Goal: Task Accomplishment & Management: Manage account settings

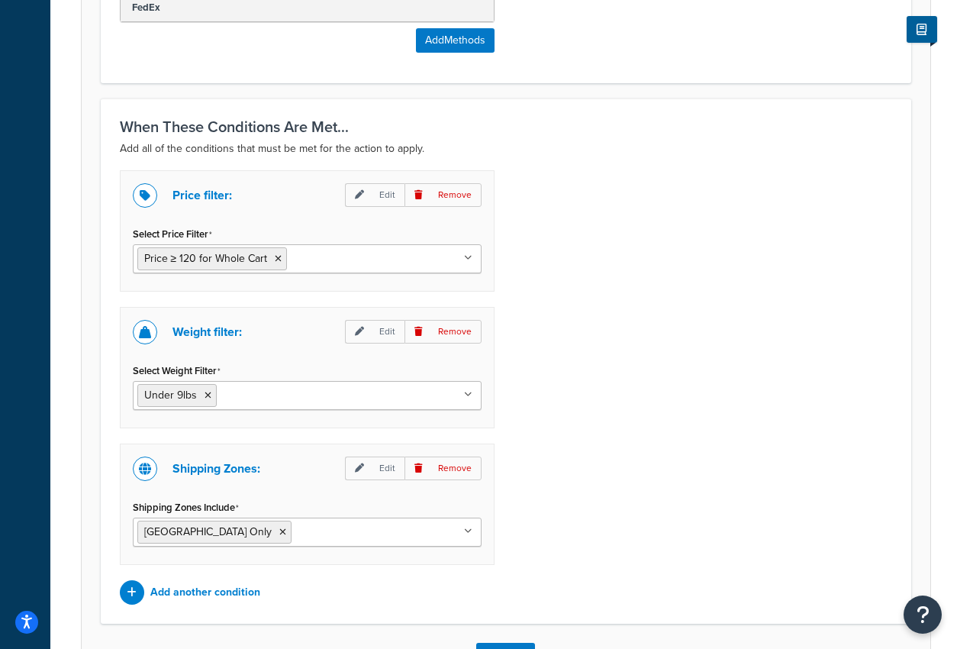
scroll to position [1176, 0]
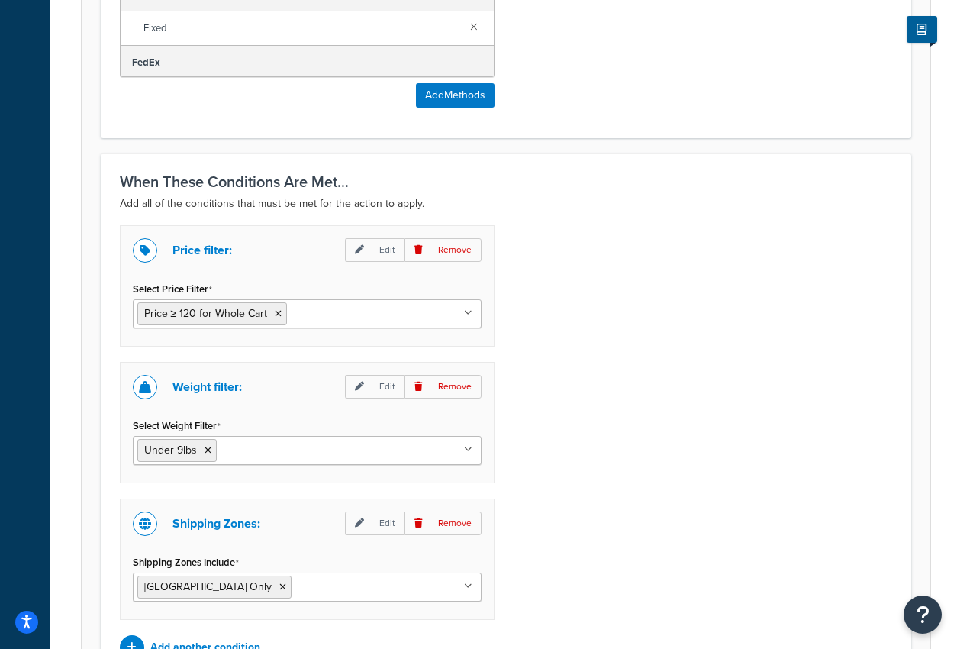
click at [722, 277] on div "Price filter: Edit Remove Select Price Filter Price ≥ 120 for Whole Cart Over $…" at bounding box center [506, 442] width 796 height 434
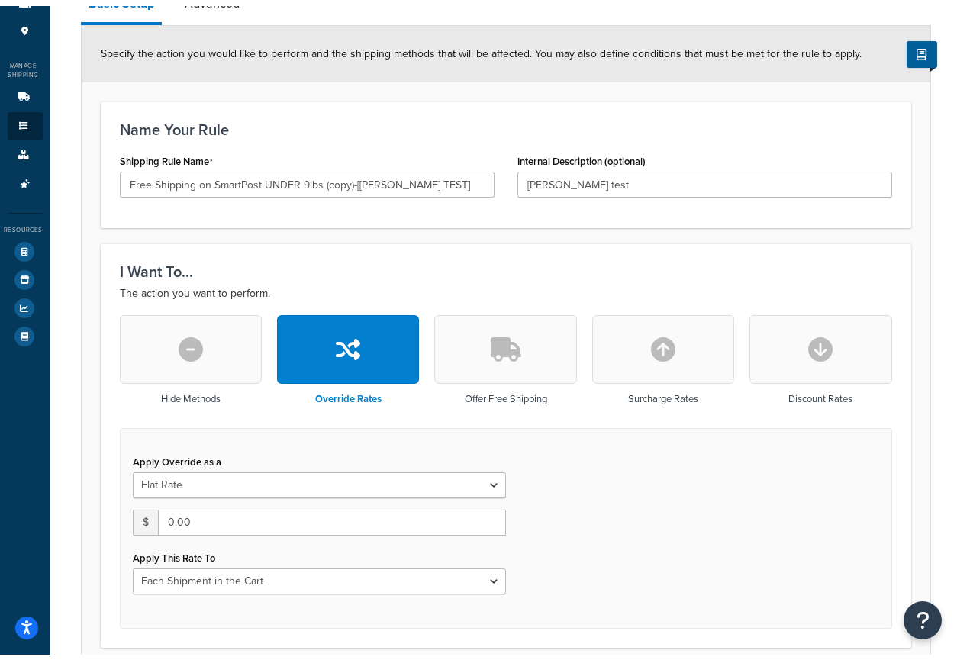
scroll to position [4, 0]
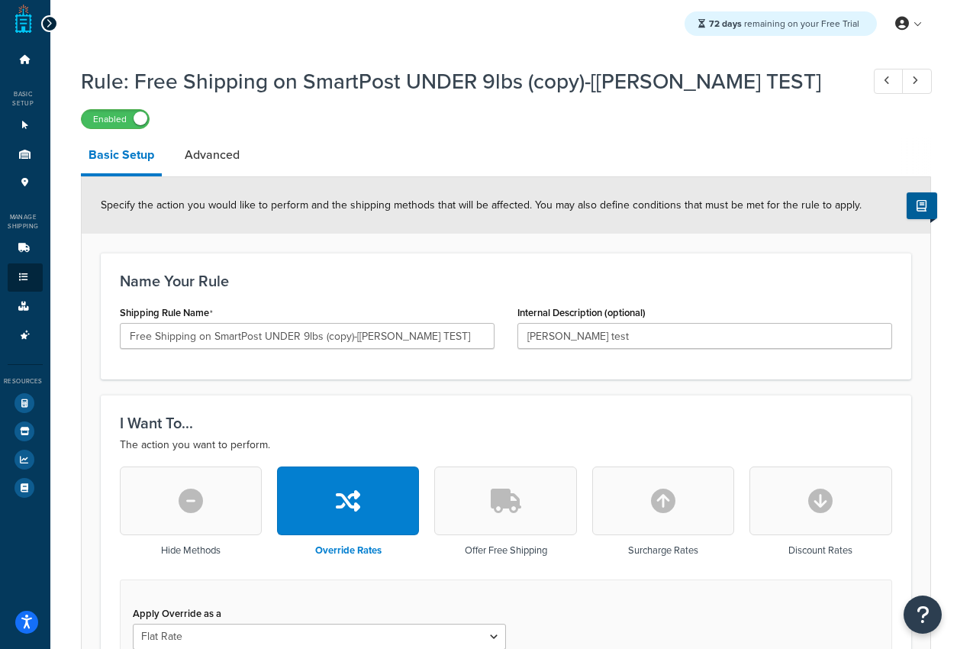
click at [47, 23] on icon at bounding box center [49, 23] width 7 height 11
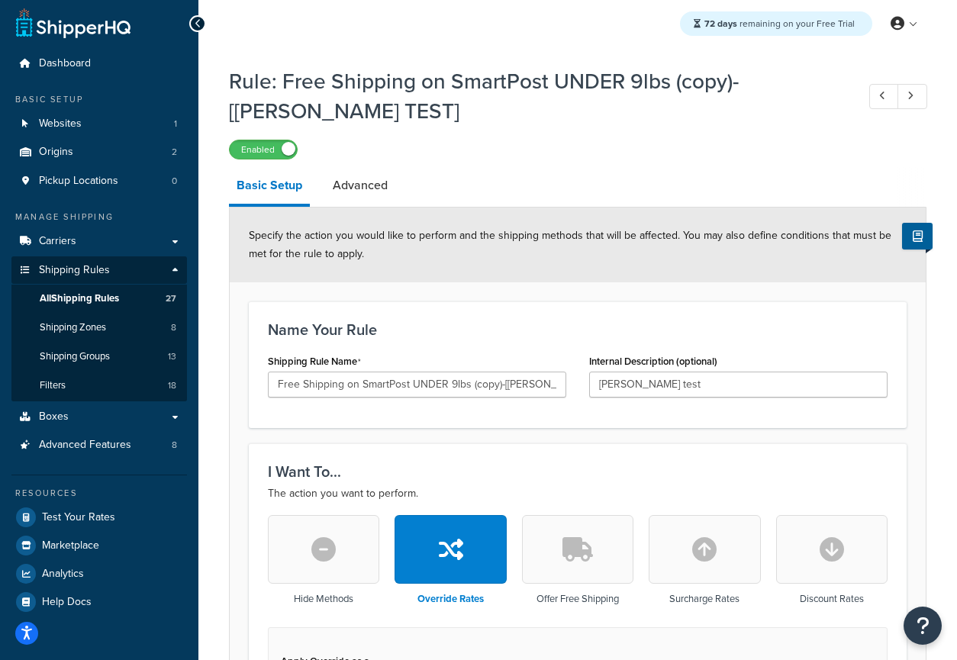
click at [522, 21] on div "72 days remaining on your Free Trial My Profile Billing Global Settings Contact…" at bounding box center [578, 23] width 759 height 55
click at [267, 155] on label "Enabled" at bounding box center [263, 149] width 67 height 18
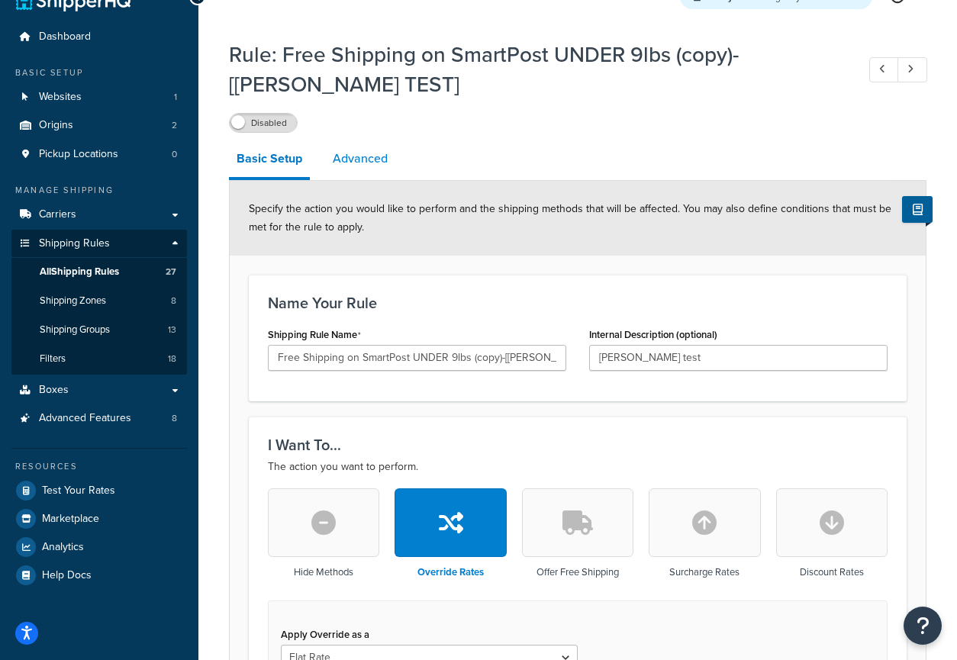
scroll to position [31, 0]
click at [355, 157] on link "Advanced" at bounding box center [360, 158] width 70 height 37
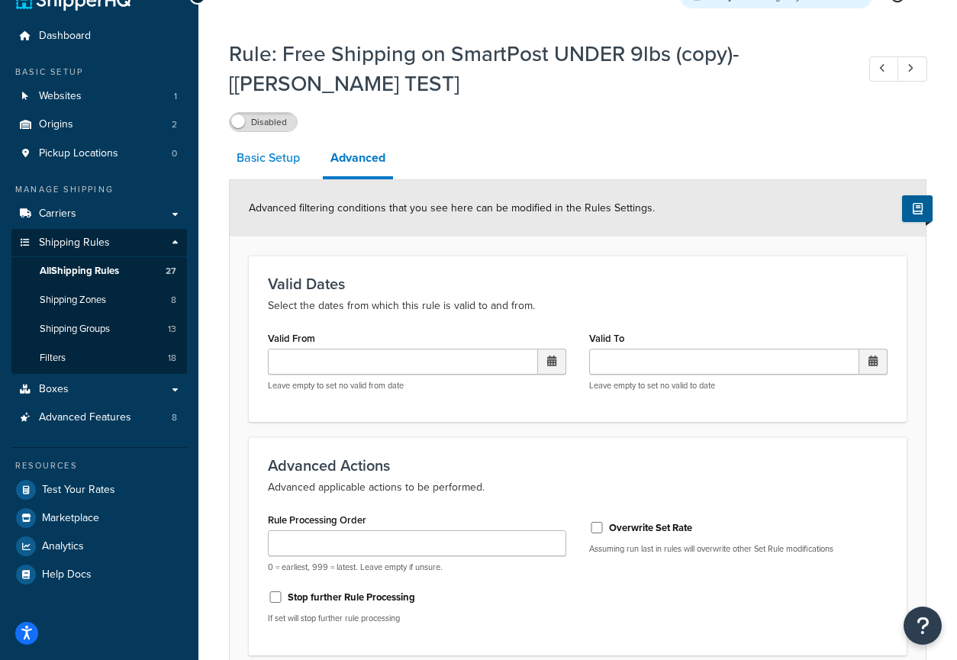
click at [272, 164] on link "Basic Setup" at bounding box center [268, 158] width 79 height 37
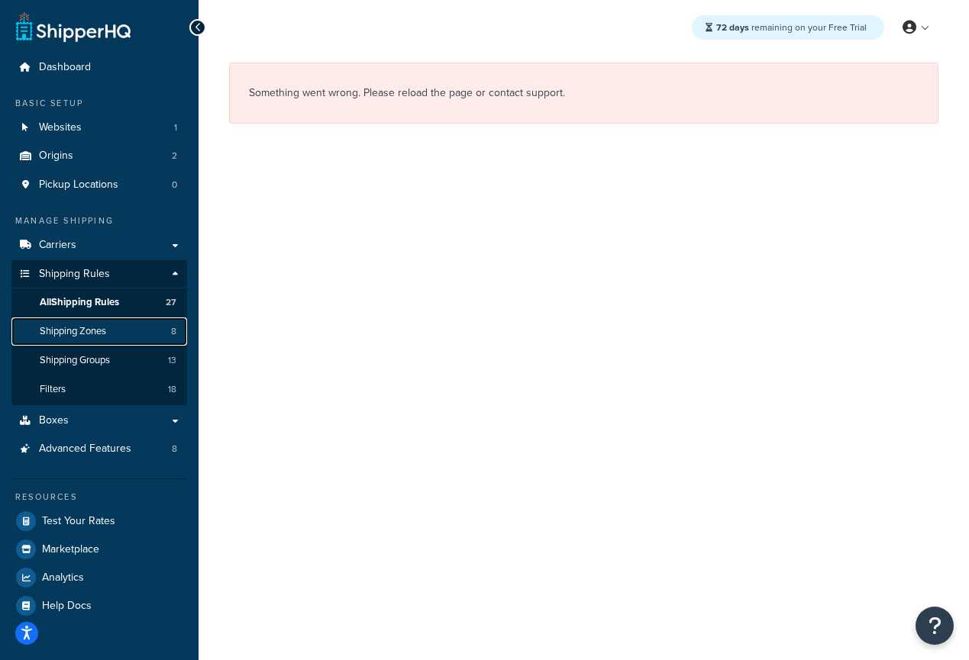
click at [85, 338] on link "Shipping Zones 8" at bounding box center [99, 332] width 176 height 28
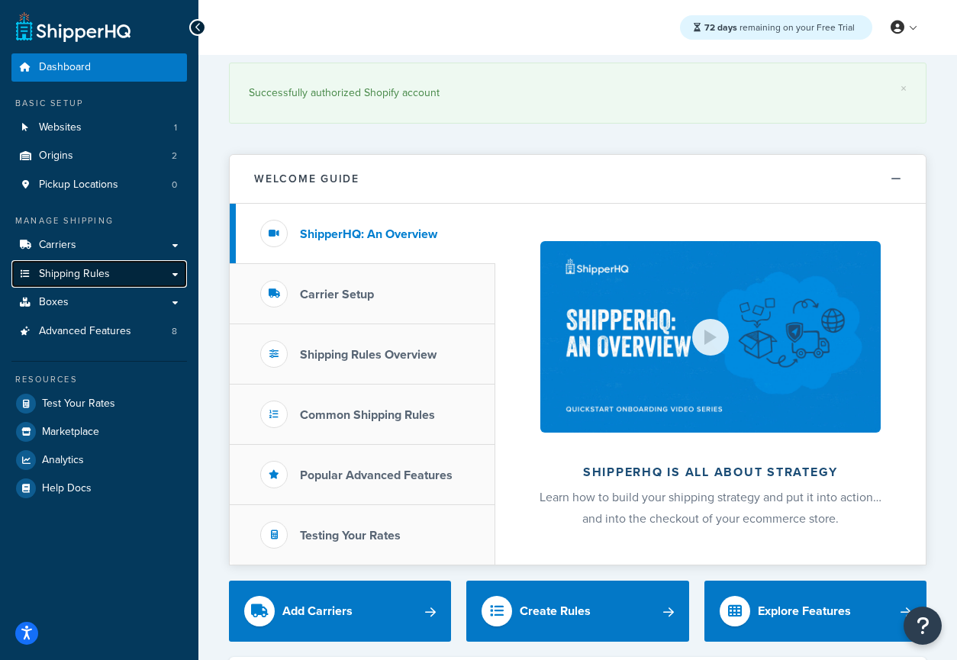
click at [79, 276] on span "Shipping Rules" at bounding box center [74, 274] width 71 height 13
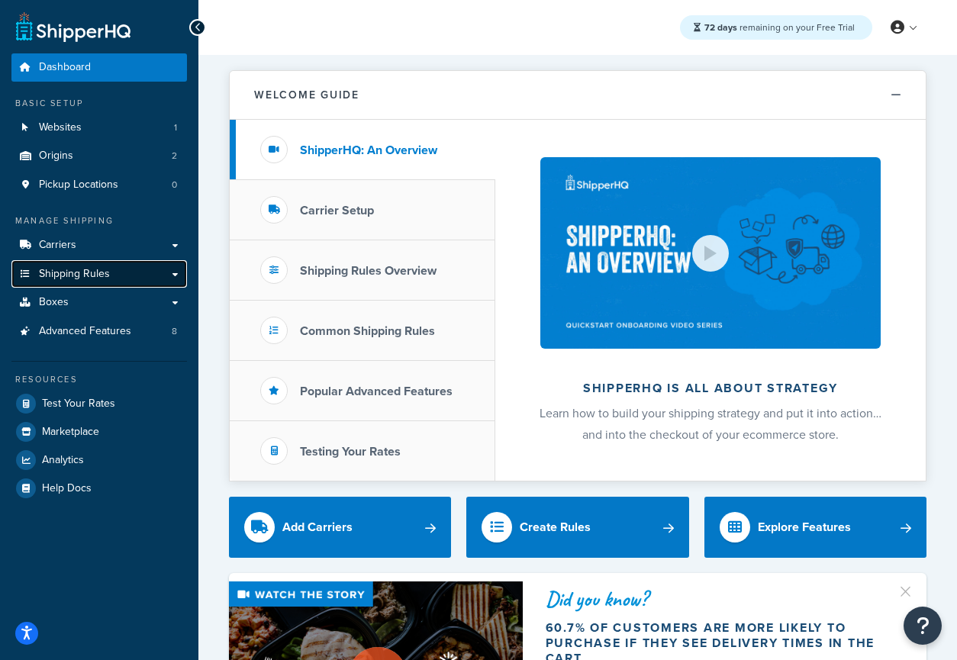
click at [94, 278] on span "Shipping Rules" at bounding box center [74, 274] width 71 height 13
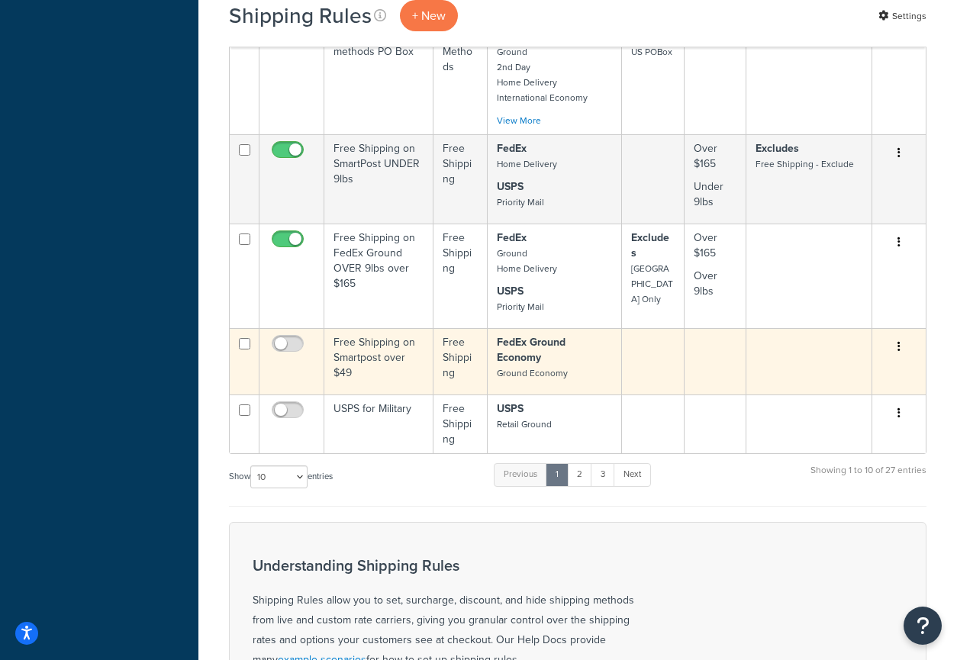
scroll to position [783, 0]
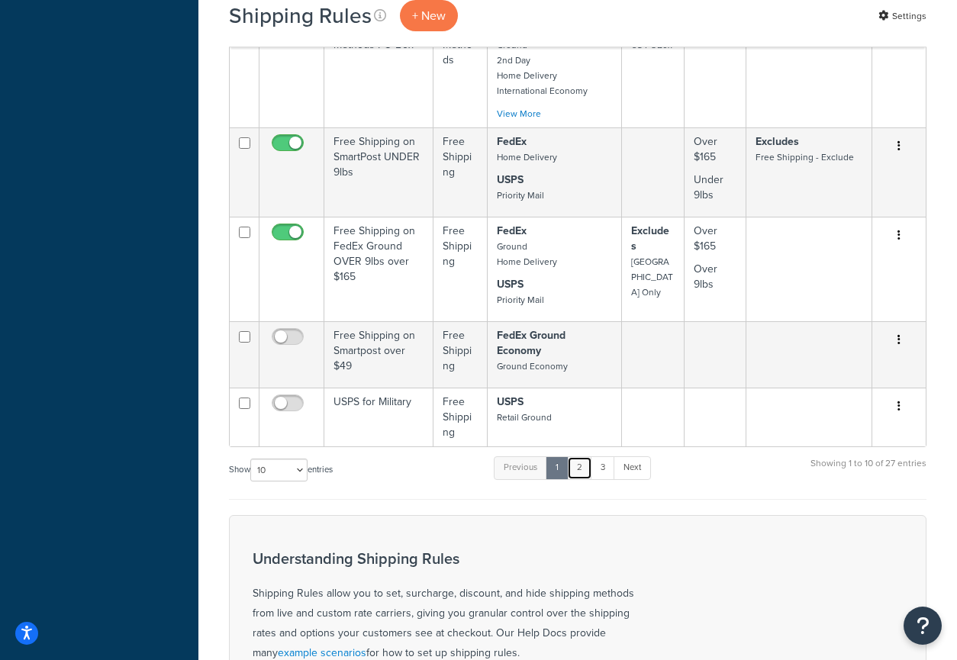
click at [581, 473] on link "2" at bounding box center [579, 468] width 25 height 23
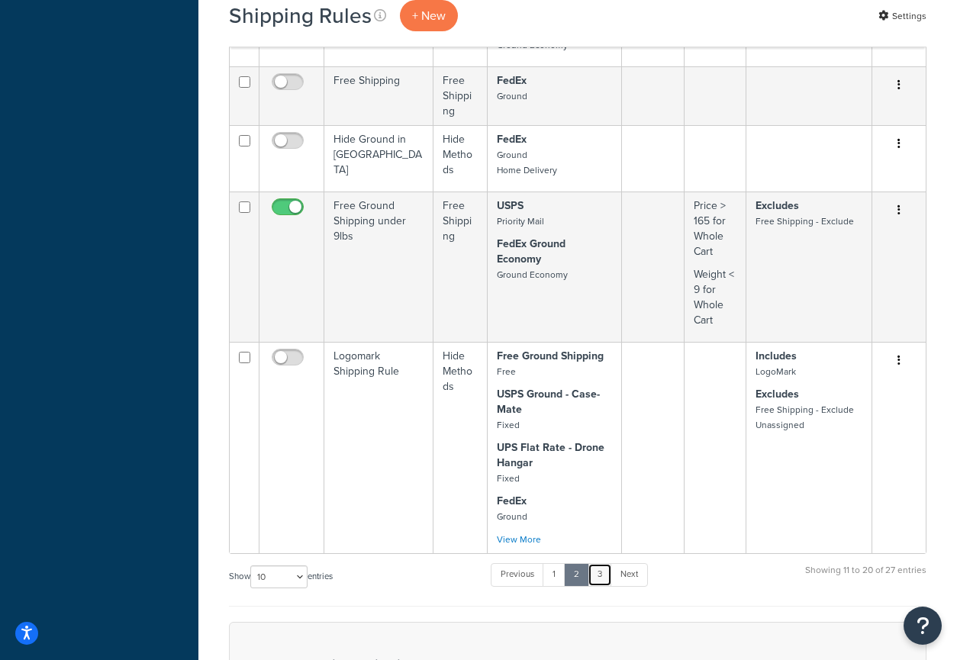
click at [606, 564] on link "3" at bounding box center [600, 575] width 24 height 23
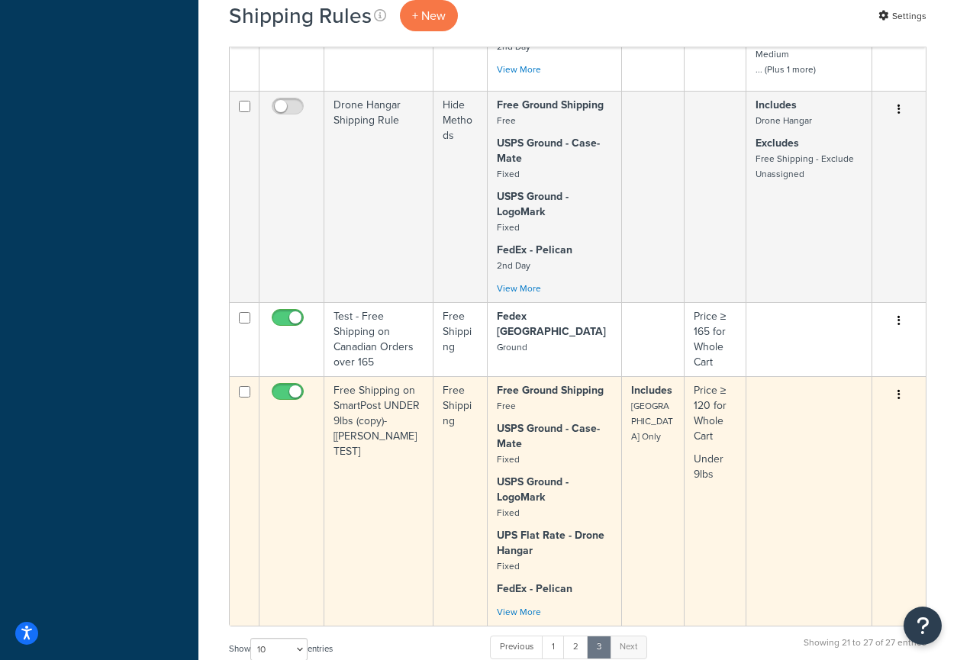
click at [292, 397] on input "checkbox" at bounding box center [290, 395] width 42 height 19
checkbox input "false"
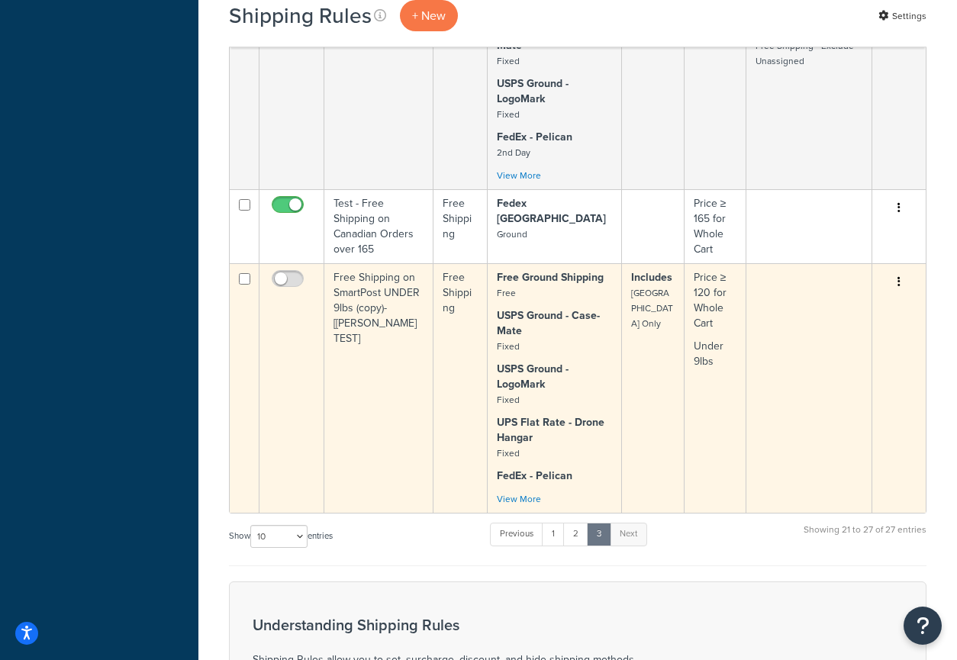
scroll to position [934, 0]
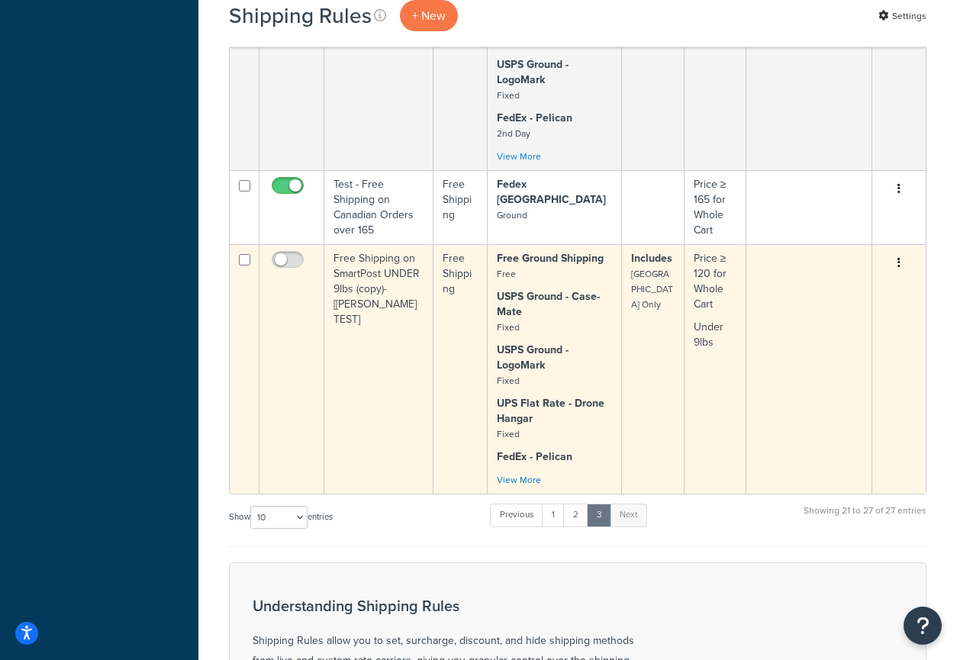
click at [898, 265] on icon "button" at bounding box center [899, 262] width 3 height 11
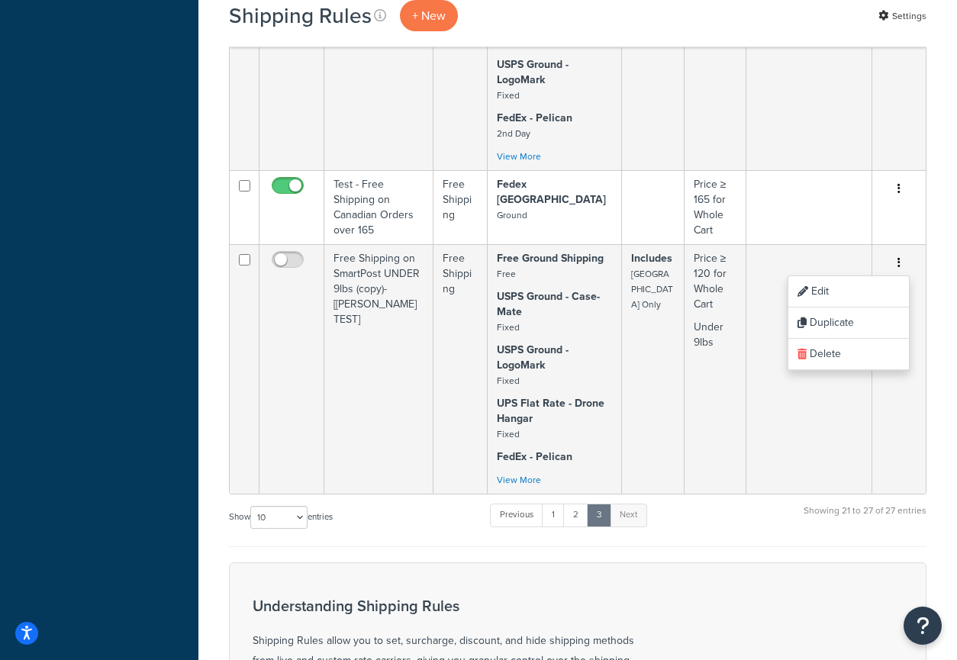
click at [186, 357] on div "Dashboard Basic Setup Websites 1 Origins 2 Pickup Locations 0 Manage Shipping C…" at bounding box center [99, 94] width 199 height 2057
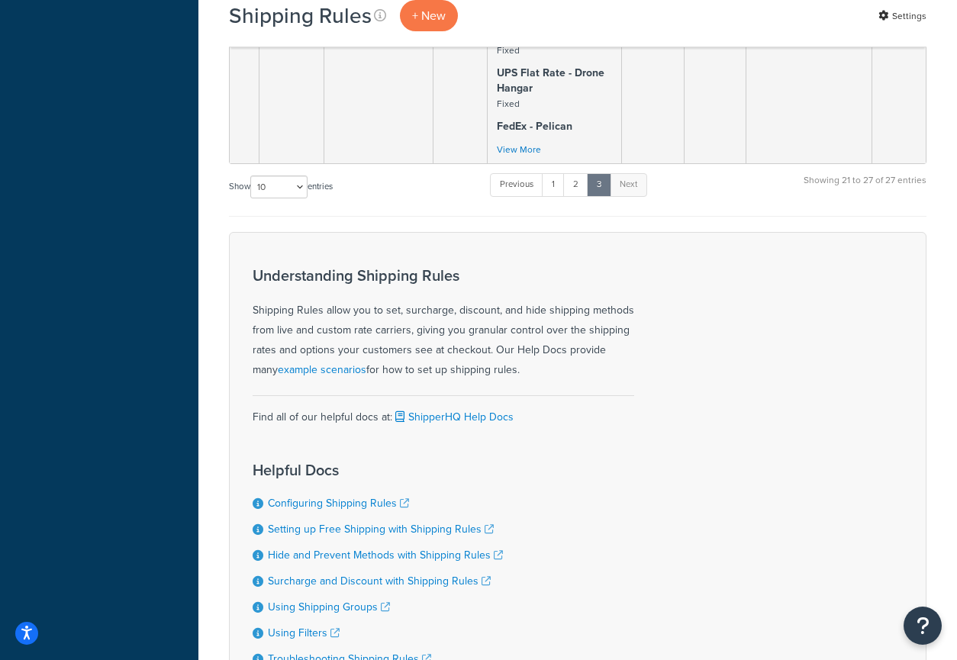
scroll to position [1282, 0]
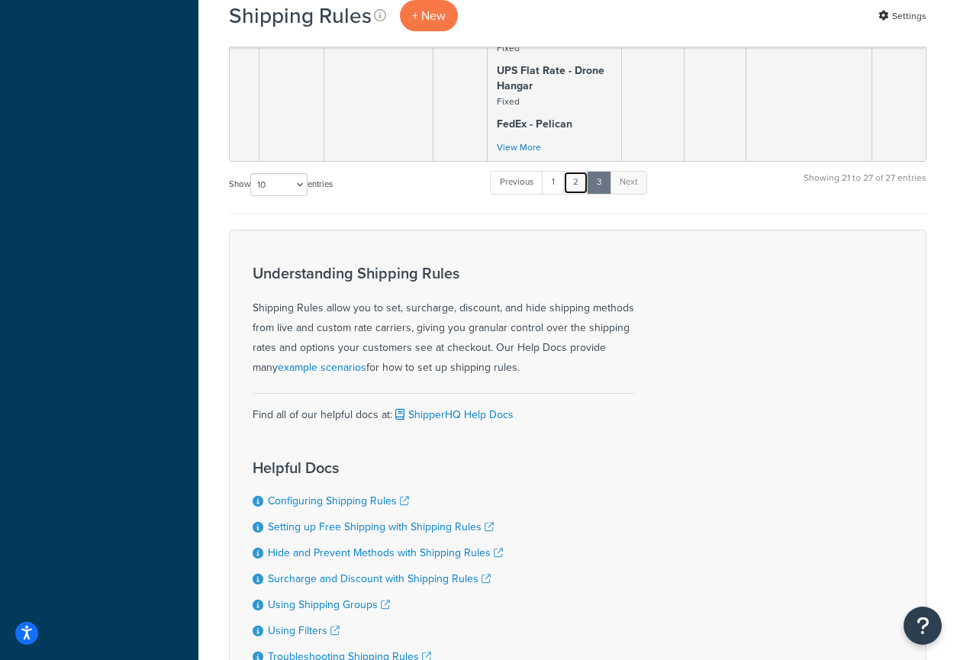
click at [574, 176] on link "2" at bounding box center [576, 182] width 25 height 23
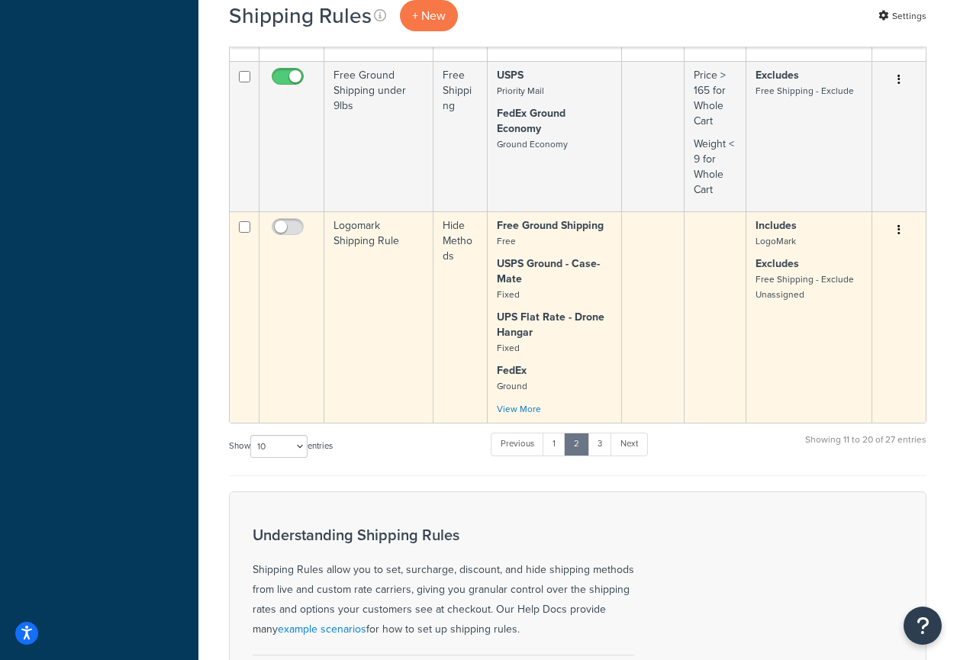
scroll to position [636, 0]
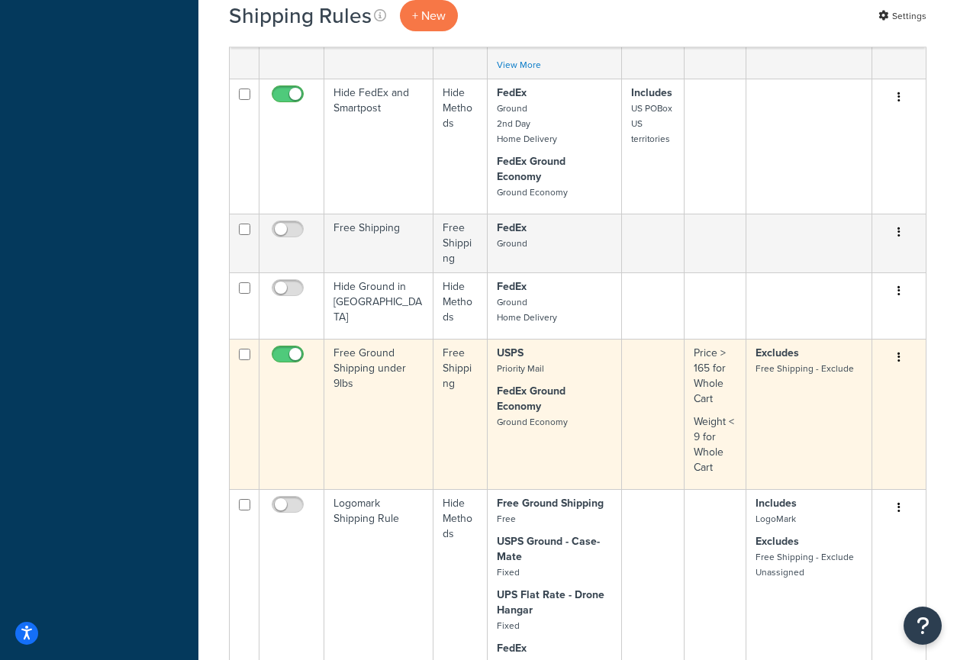
click at [376, 355] on td "Free Ground Shipping under 9lbs" at bounding box center [379, 414] width 109 height 150
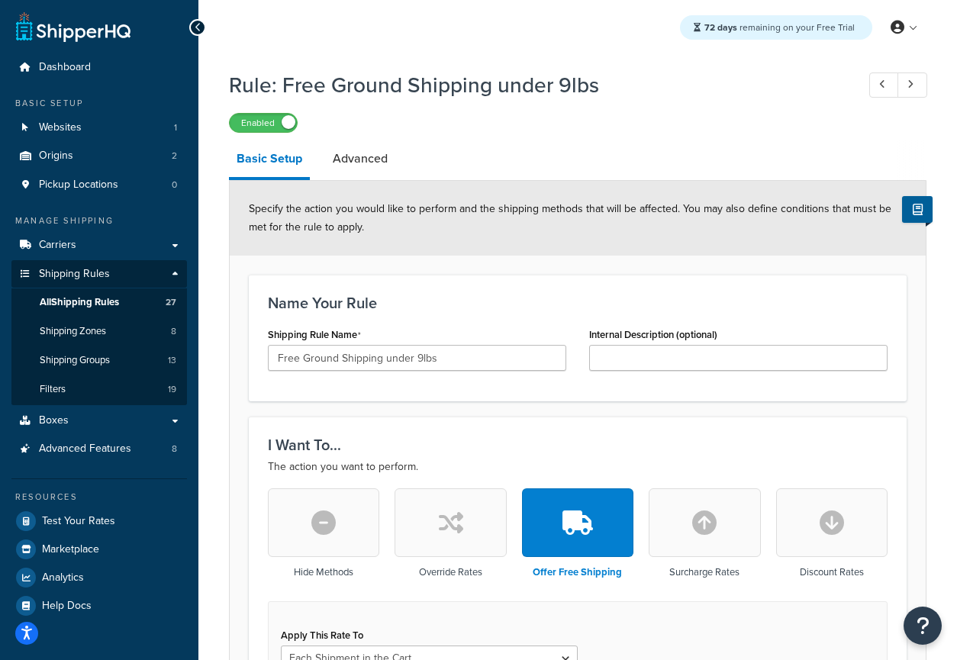
click at [109, 366] on span "Shipping Groups" at bounding box center [75, 360] width 70 height 13
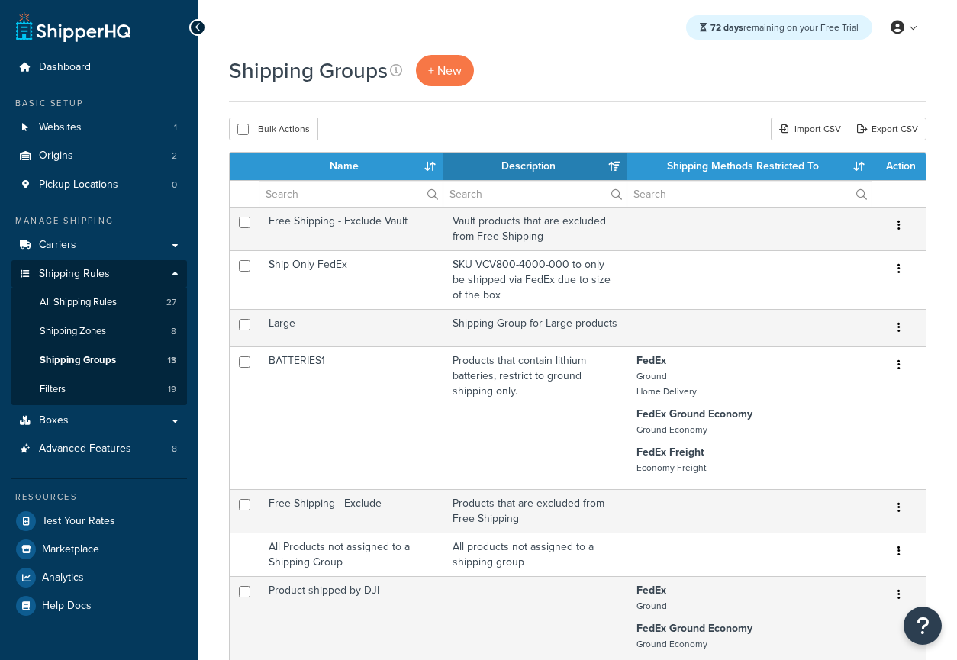
select select "15"
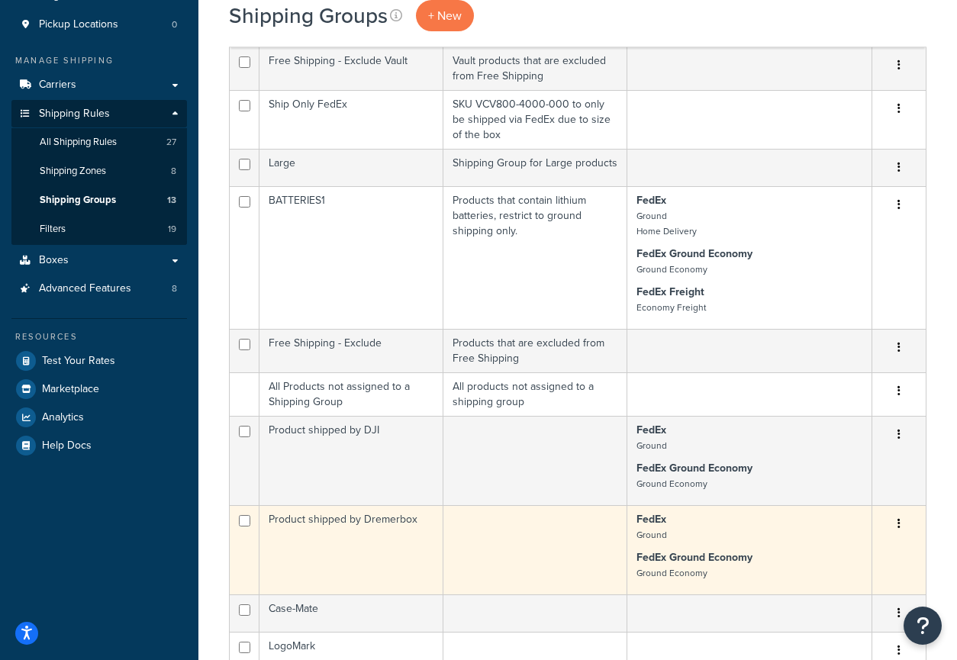
scroll to position [179, 0]
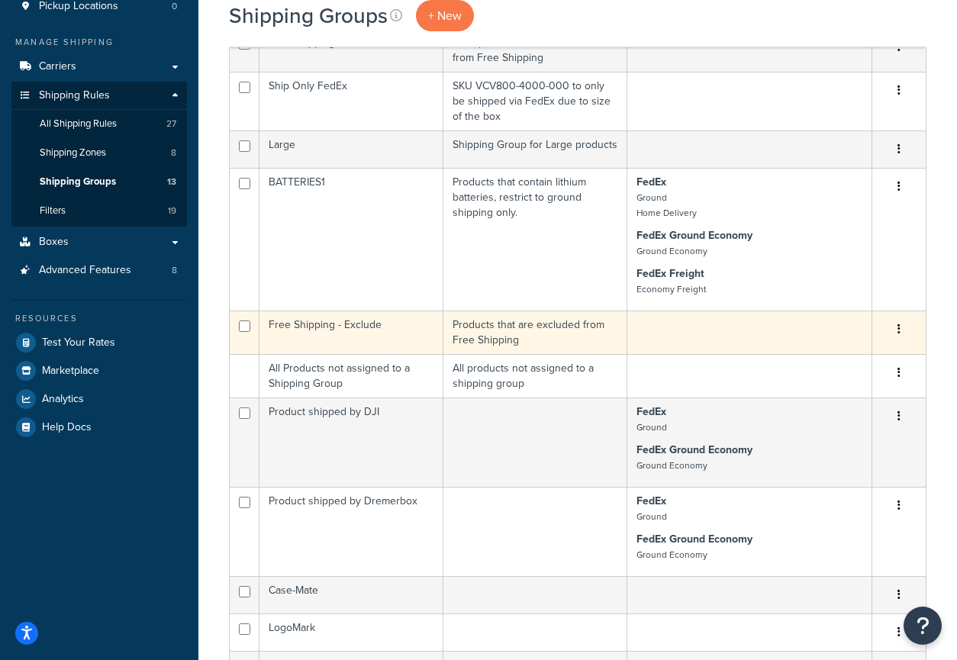
click at [510, 328] on td "Products that are excluded from Free Shipping" at bounding box center [536, 333] width 184 height 44
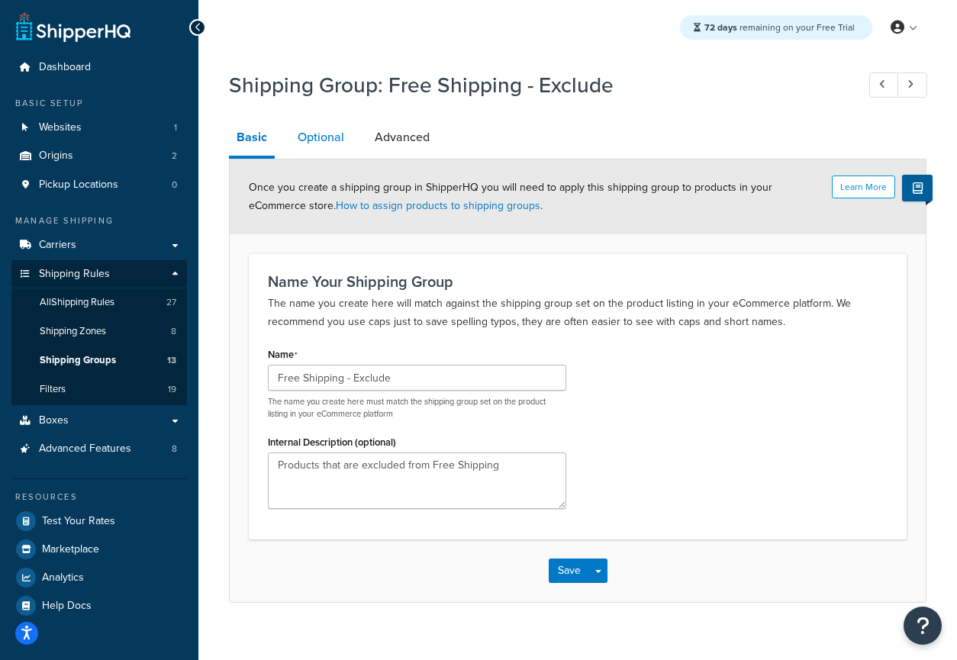
click at [314, 144] on link "Optional" at bounding box center [321, 137] width 62 height 37
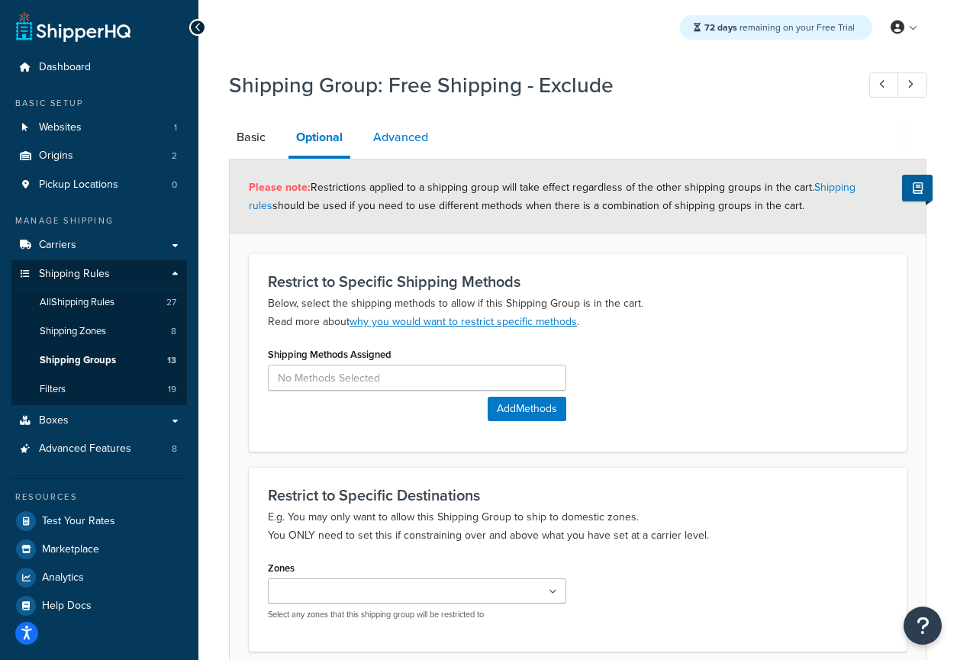
click at [398, 141] on link "Advanced" at bounding box center [401, 137] width 70 height 37
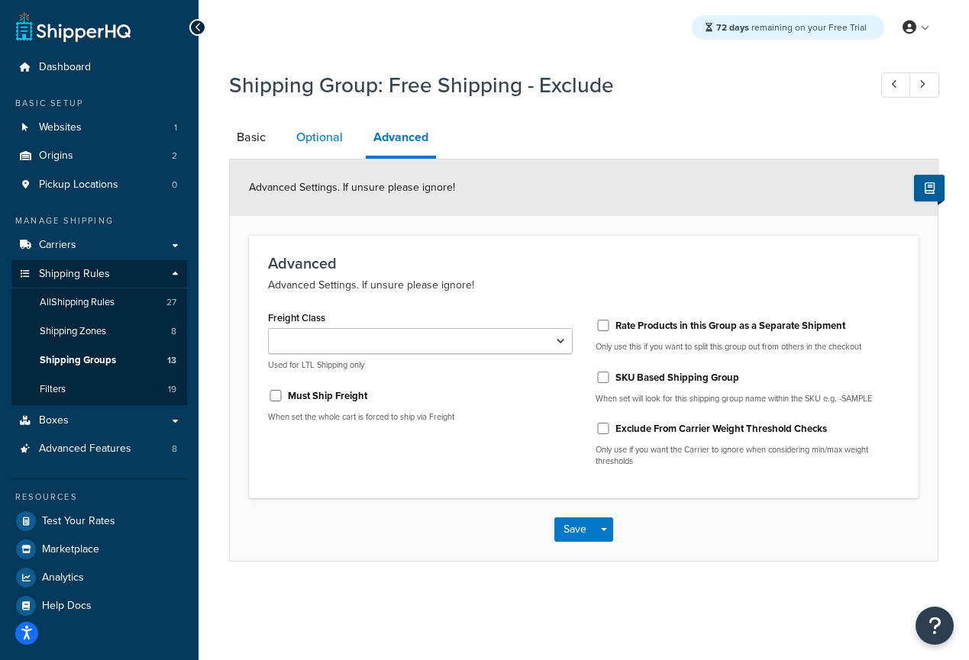
click at [325, 140] on link "Optional" at bounding box center [320, 137] width 62 height 37
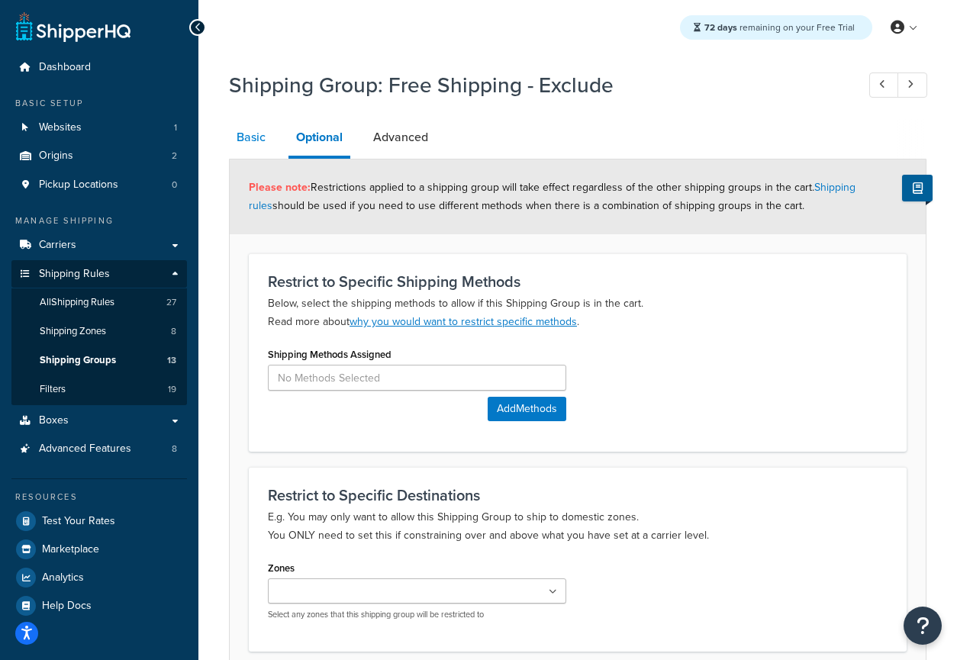
click at [251, 143] on link "Basic" at bounding box center [251, 137] width 44 height 37
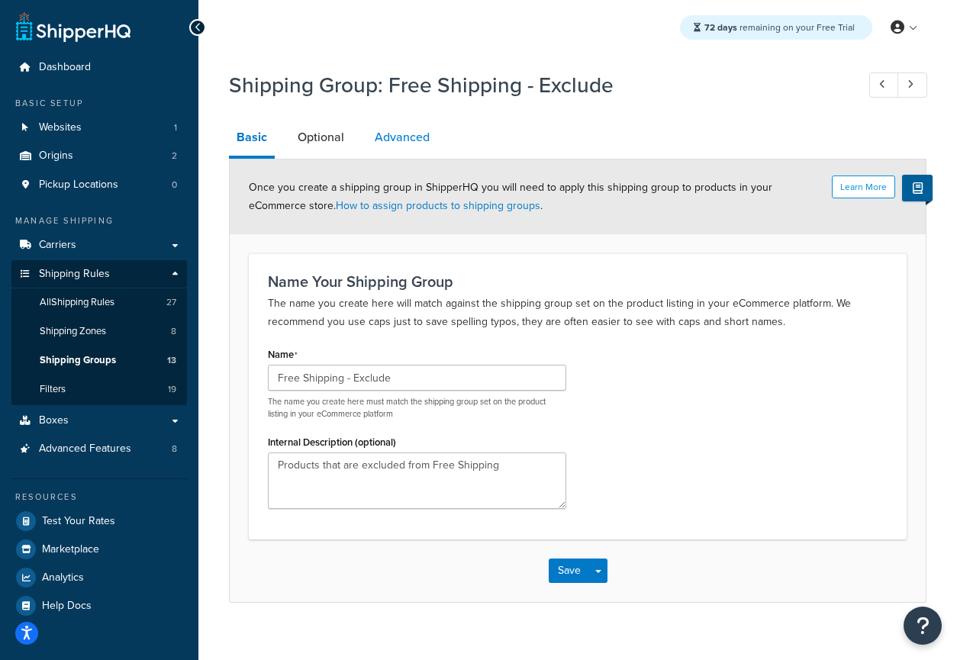
click at [394, 147] on link "Advanced" at bounding box center [402, 137] width 70 height 37
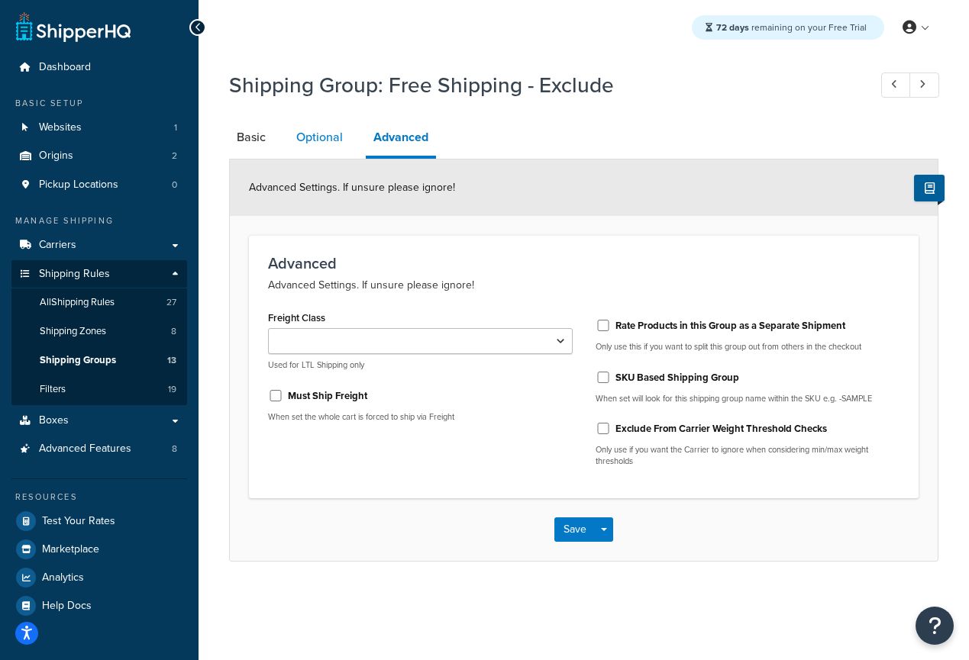
click at [335, 145] on link "Optional" at bounding box center [320, 137] width 62 height 37
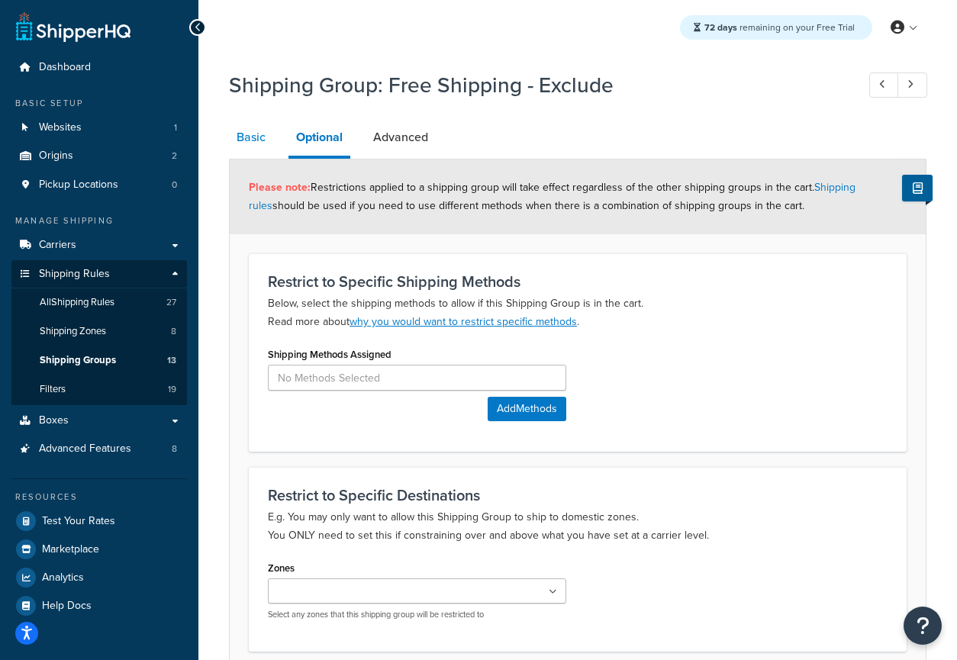
click at [252, 137] on link "Basic" at bounding box center [251, 137] width 44 height 37
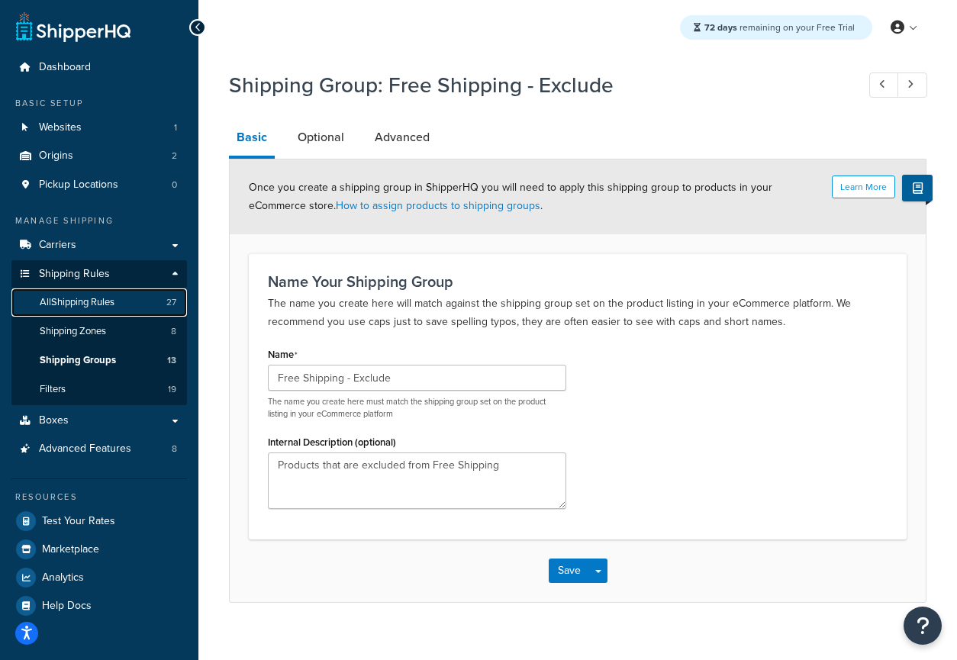
click at [99, 298] on span "All Shipping Rules" at bounding box center [77, 302] width 75 height 13
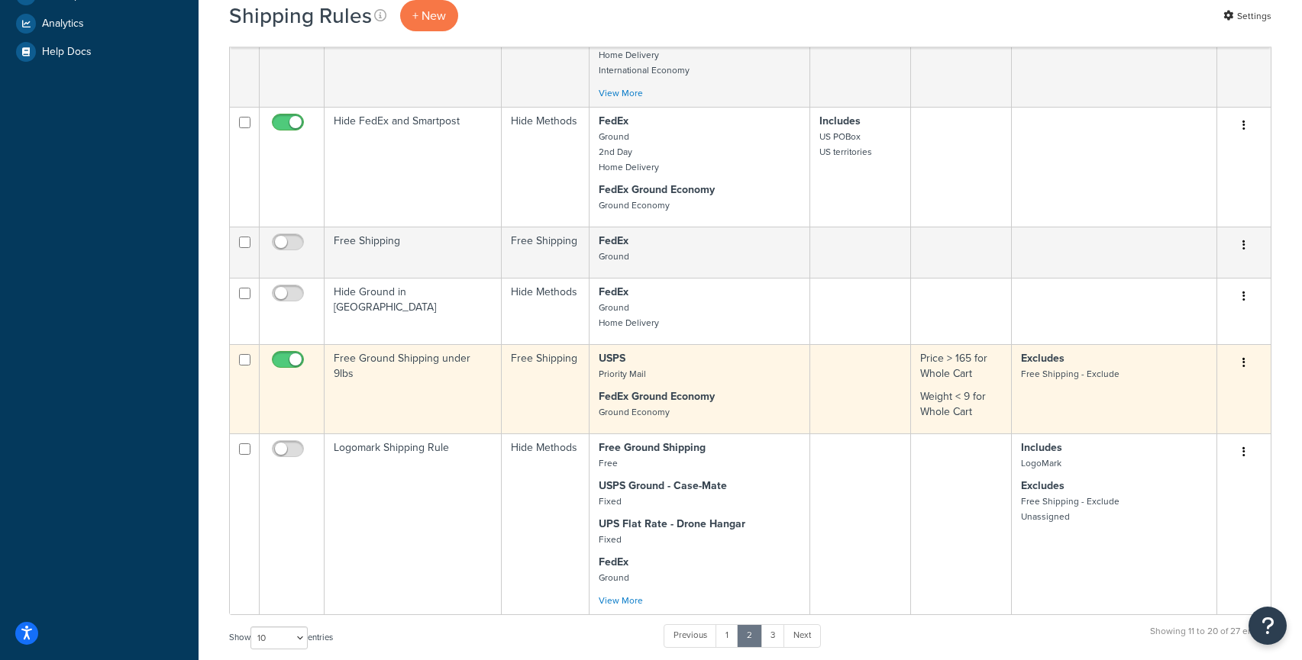
scroll to position [571, 0]
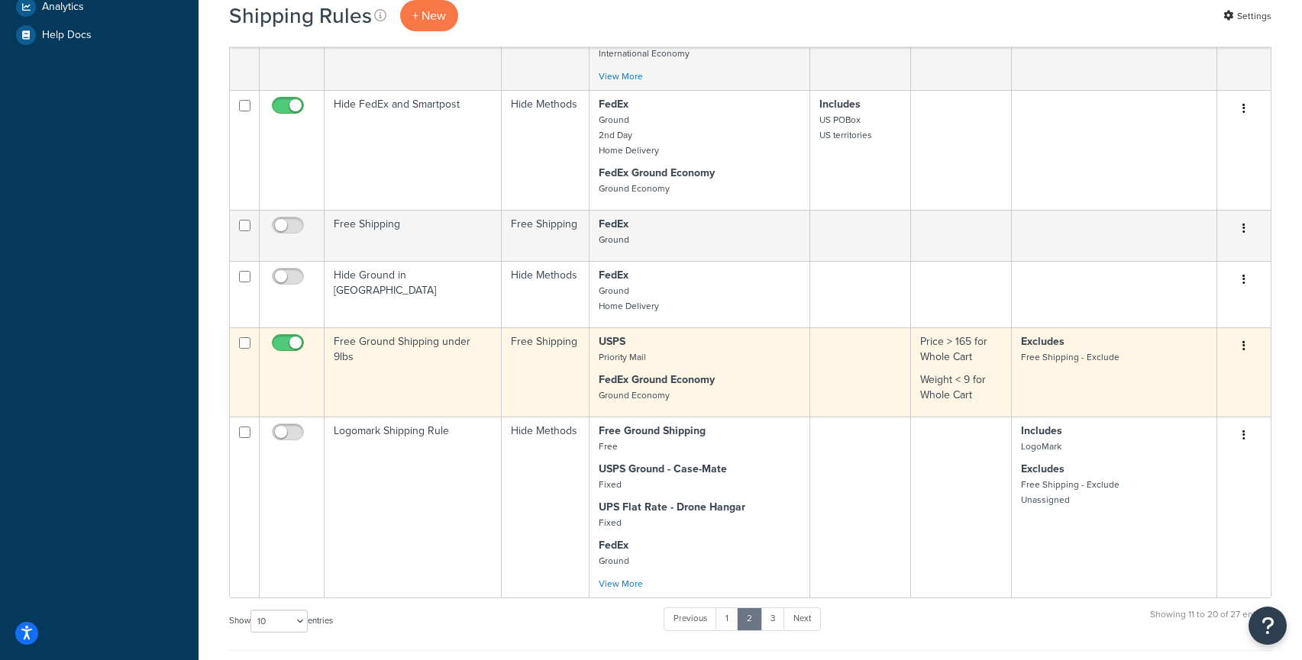
click at [957, 363] on small "Free Shipping - Exclude" at bounding box center [1070, 357] width 98 height 14
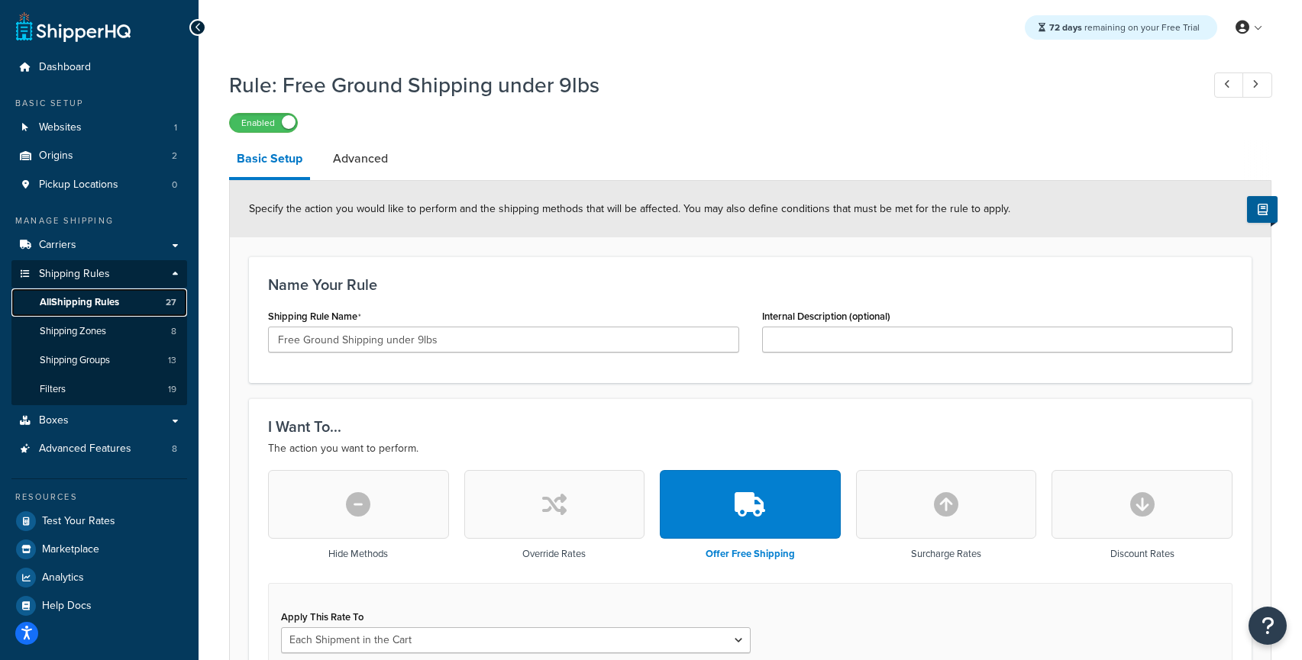
click at [77, 306] on span "All Shipping Rules" at bounding box center [79, 302] width 79 height 13
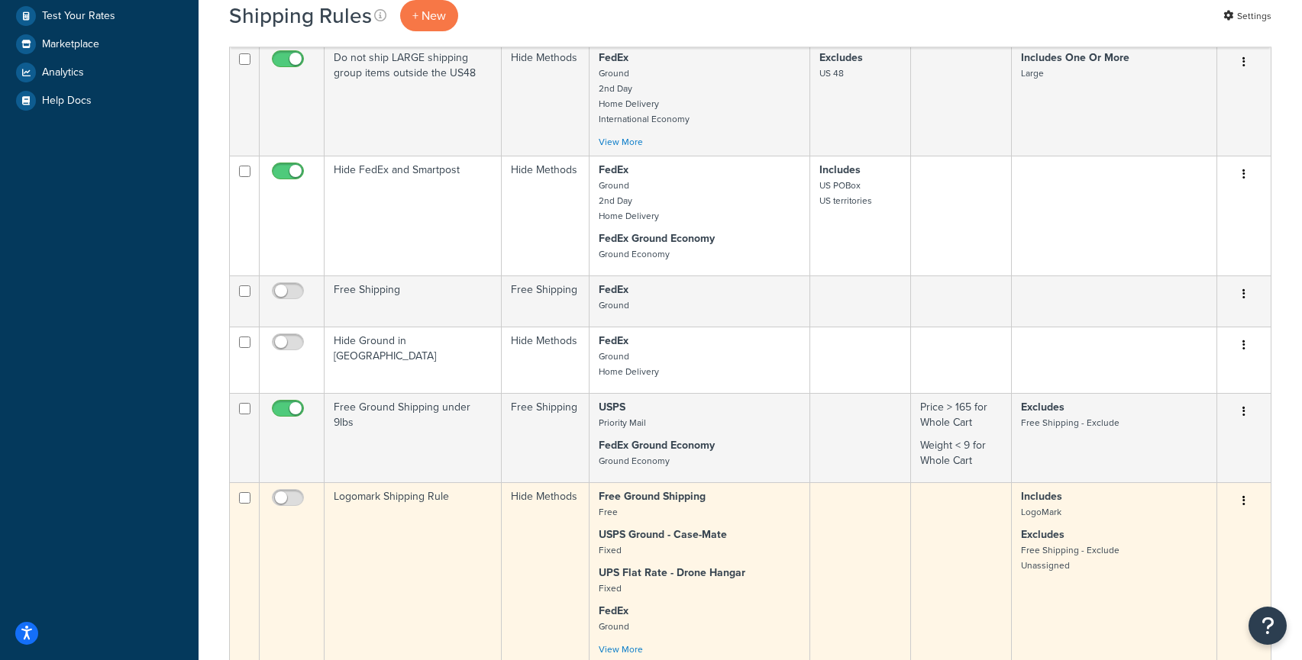
scroll to position [475, 0]
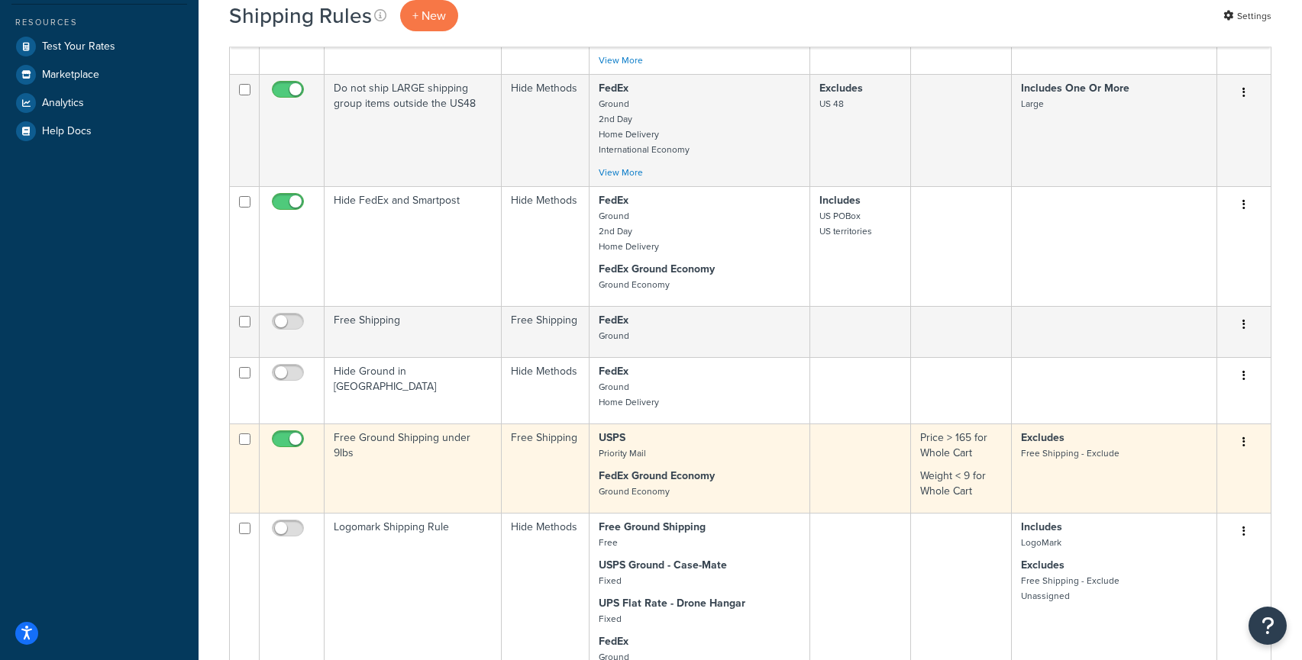
click at [1242, 439] on icon "button" at bounding box center [1243, 442] width 3 height 11
click at [1184, 470] on link "Edit" at bounding box center [1193, 471] width 121 height 31
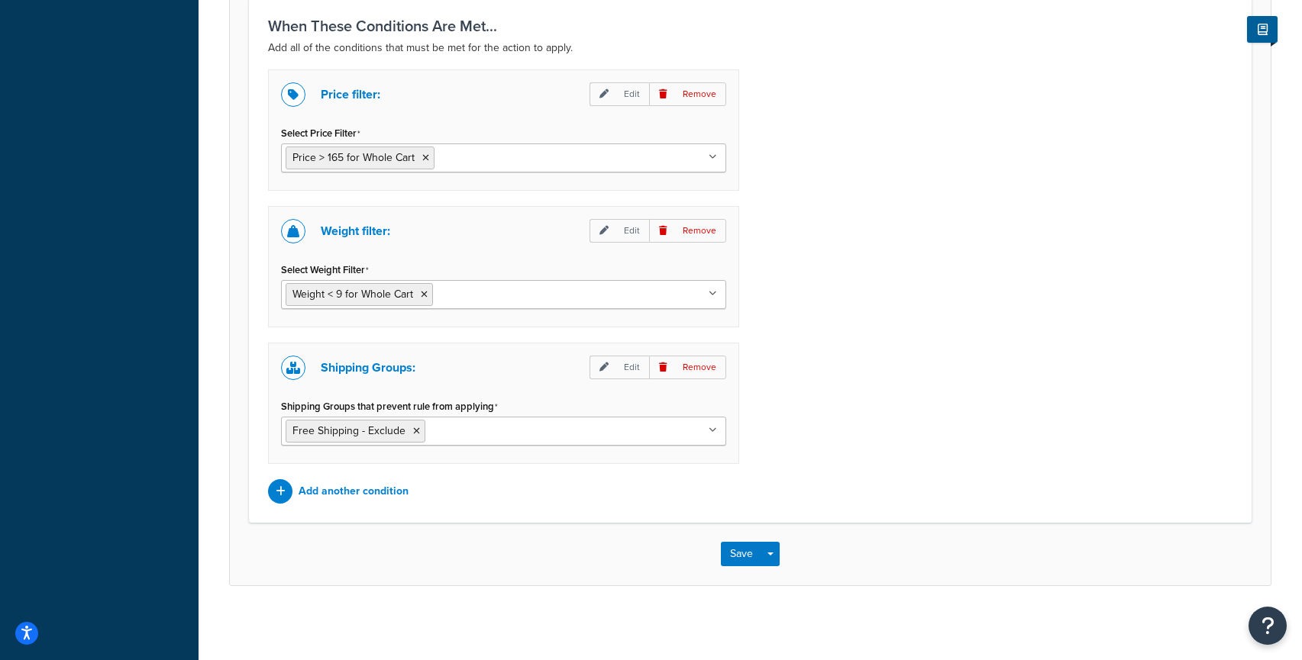
scroll to position [1071, 0]
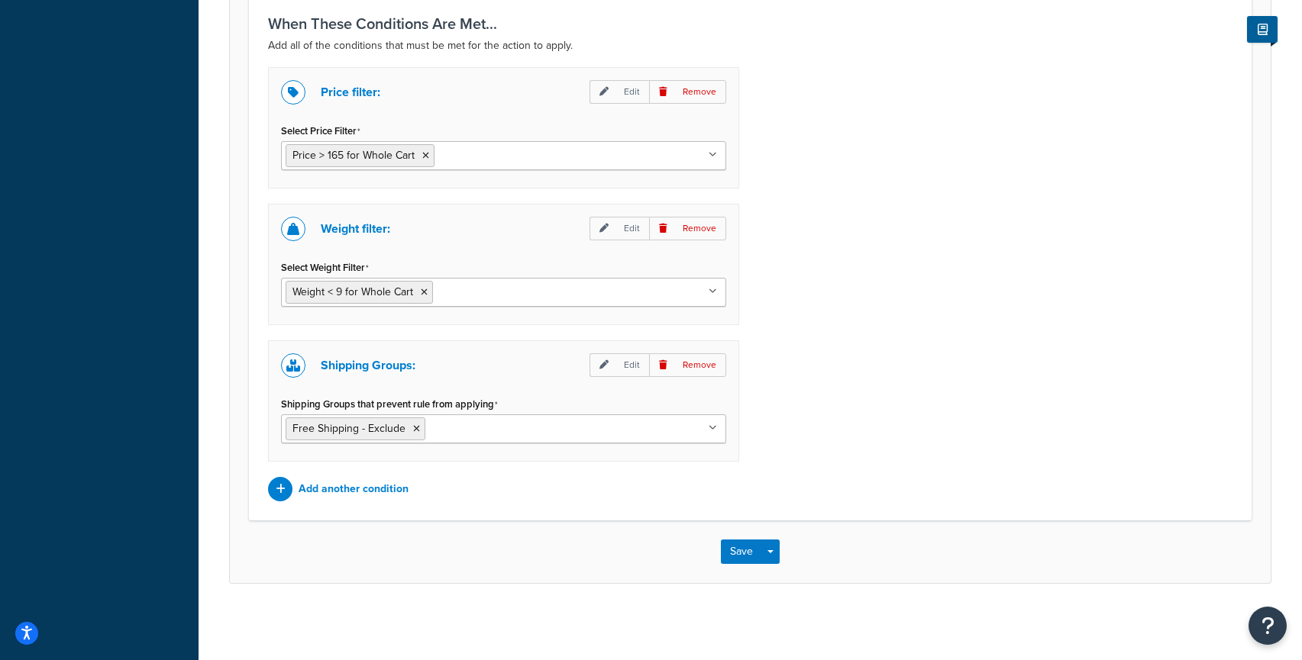
click at [1082, 405] on div "Price filter: Edit Remove Select Price Filter Price > 165 for Whole Cart Over $…" at bounding box center [750, 284] width 987 height 434
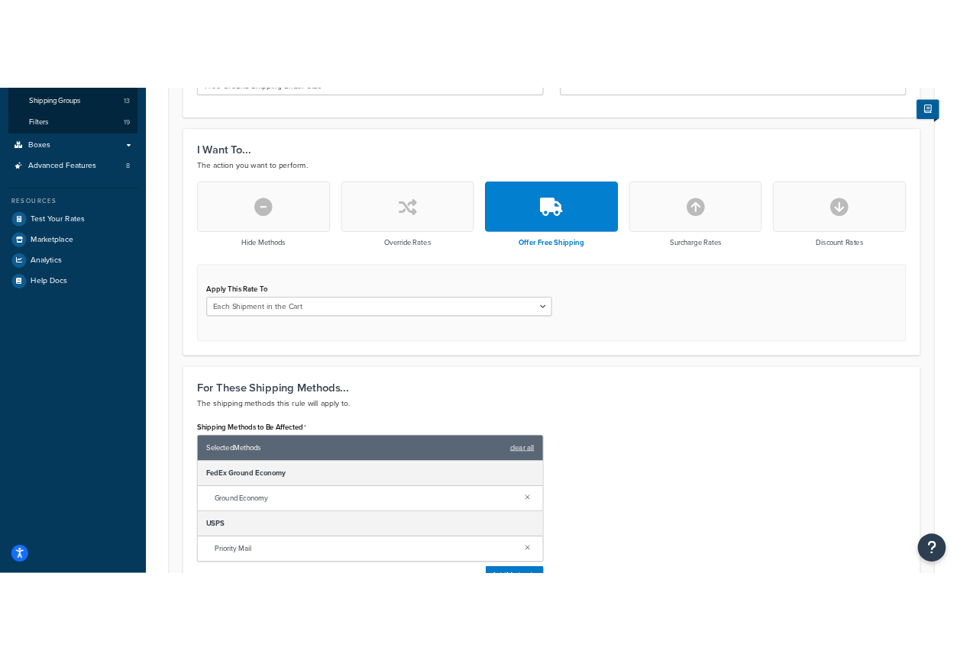
scroll to position [0, 0]
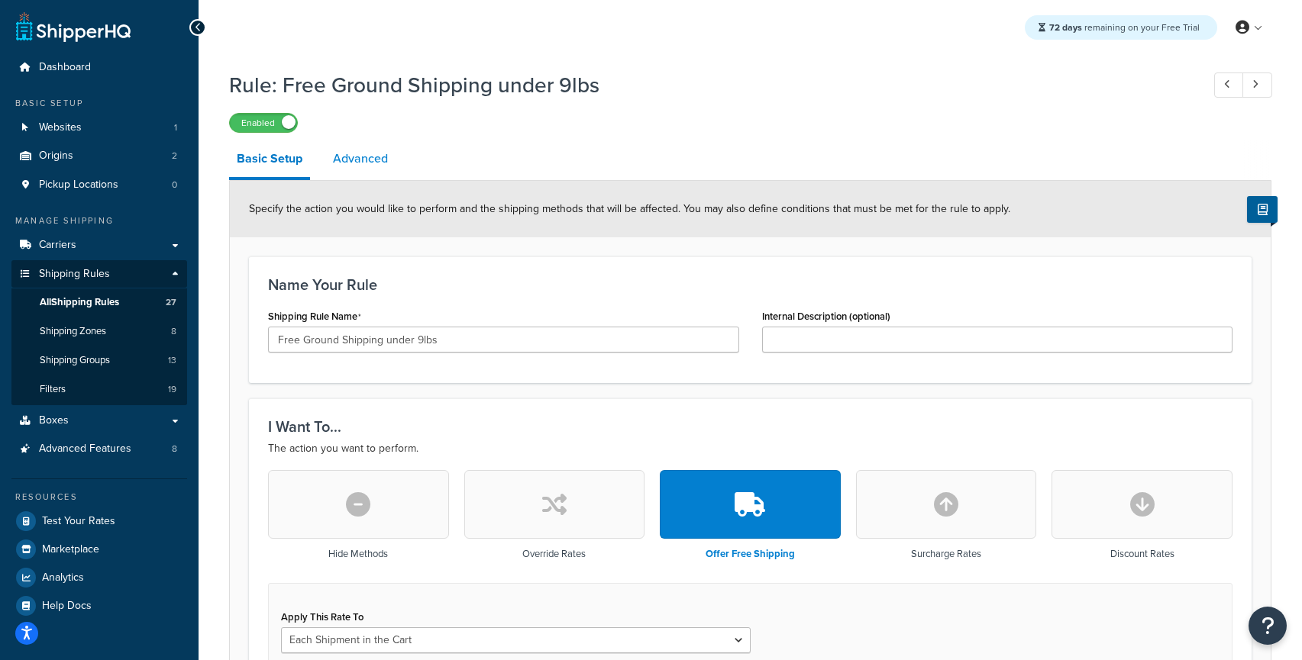
click at [362, 167] on link "Advanced" at bounding box center [360, 158] width 70 height 37
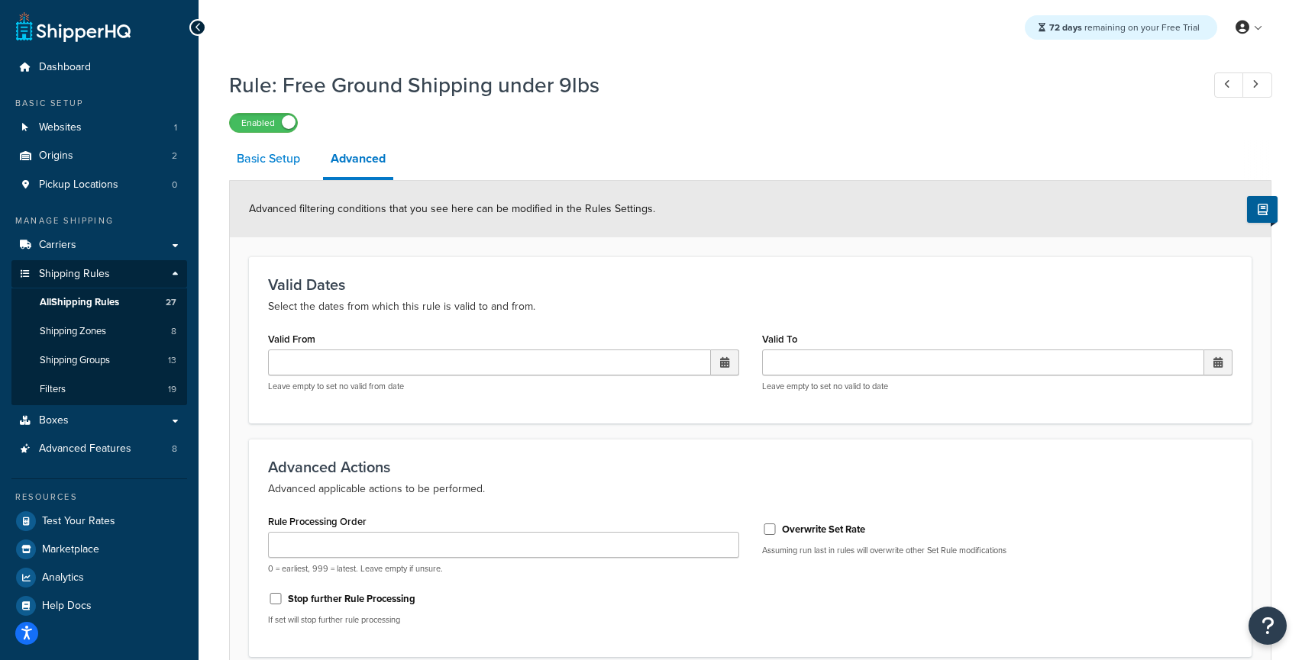
click at [266, 165] on link "Basic Setup" at bounding box center [268, 158] width 79 height 37
